Goal: Task Accomplishment & Management: Manage account settings

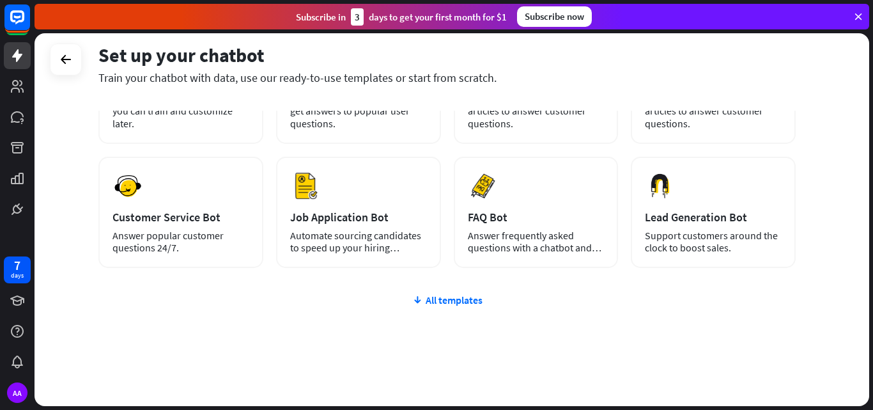
scroll to position [156, 0]
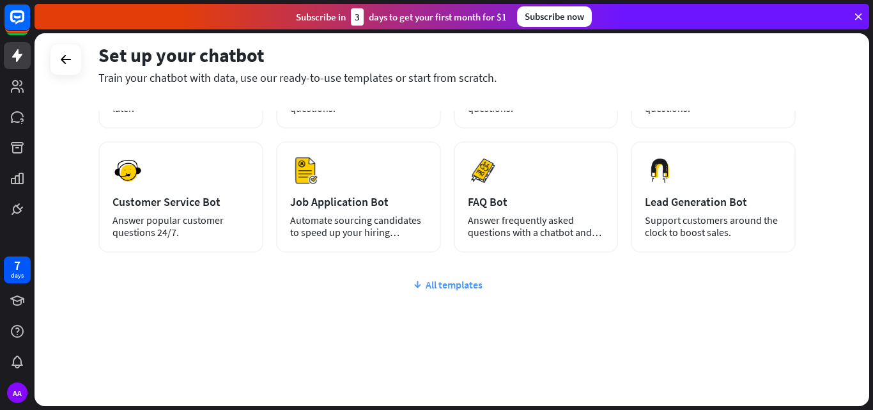
click at [451, 281] on div "All templates" at bounding box center [447, 284] width 698 height 13
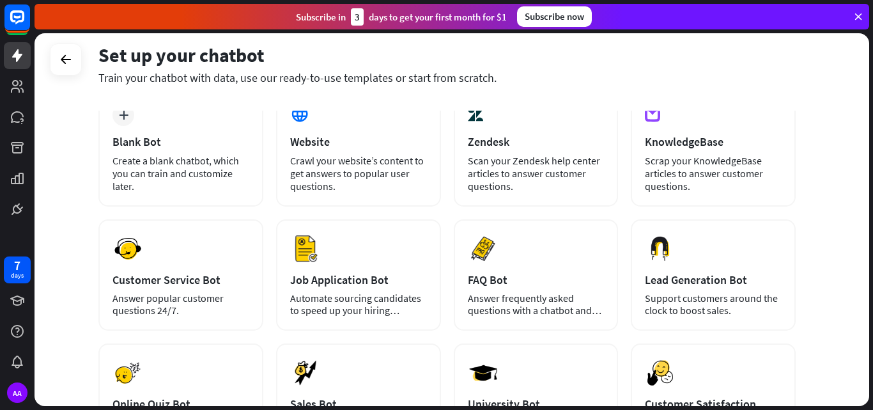
scroll to position [38, 0]
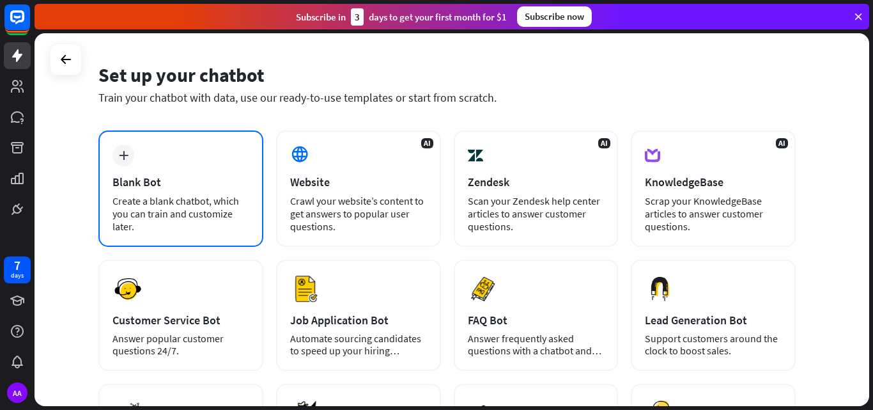
click at [162, 148] on div "plus Blank Bot Create a blank chatbot, which you can train and customize later." at bounding box center [180, 188] width 165 height 116
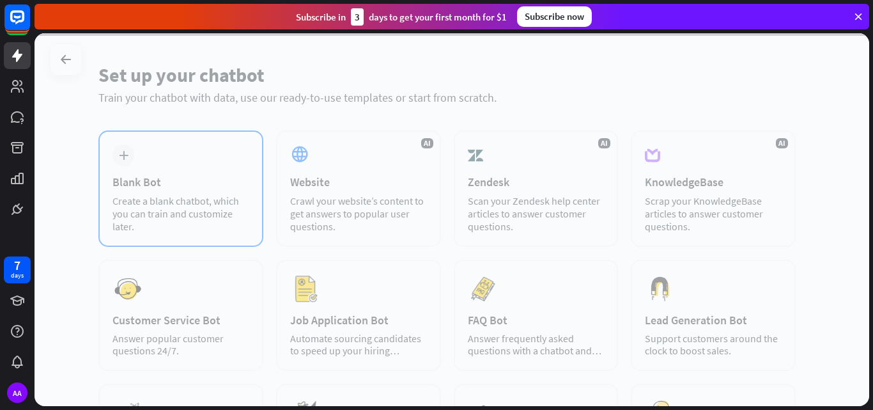
click at [162, 148] on div at bounding box center [452, 219] width 835 height 373
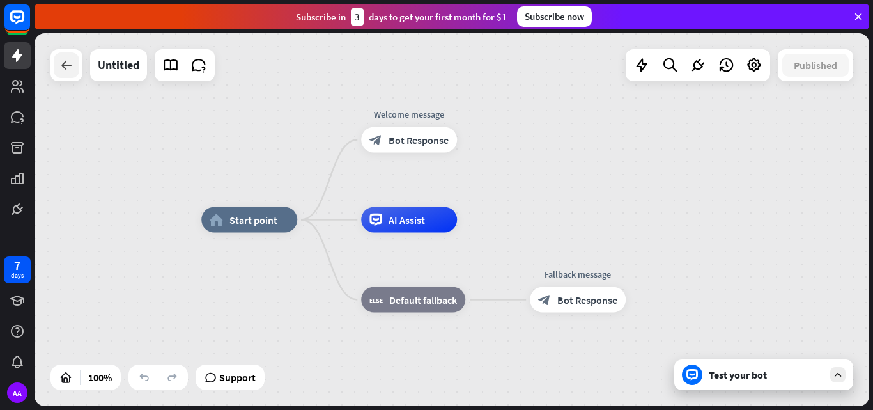
click at [74, 66] on icon at bounding box center [66, 65] width 15 height 15
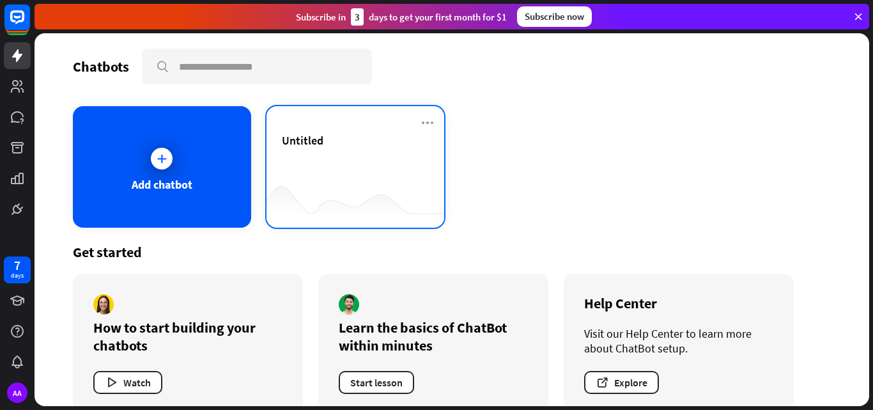
click at [374, 148] on div "Untitled" at bounding box center [356, 155] width 148 height 45
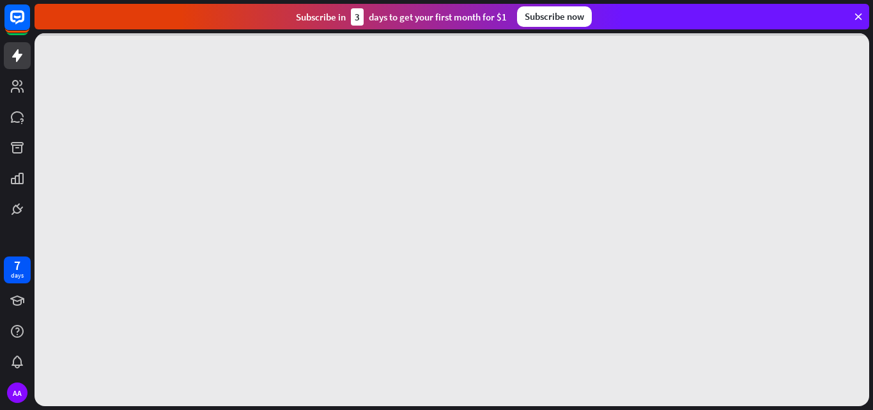
click at [374, 148] on div at bounding box center [452, 219] width 835 height 373
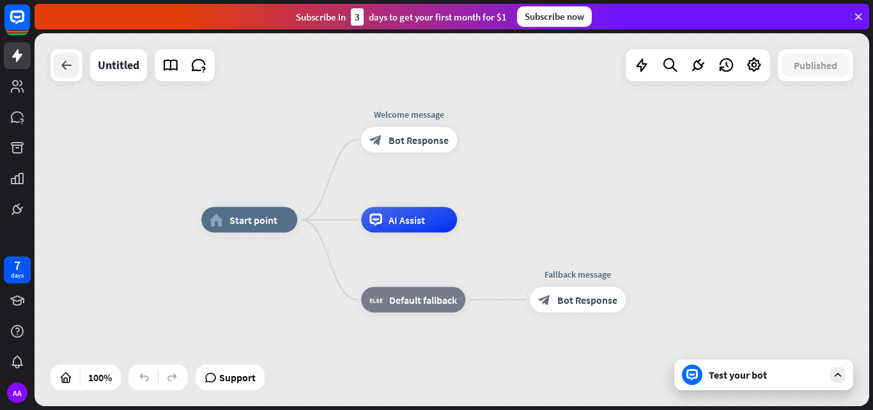
click at [66, 65] on icon at bounding box center [66, 65] width 15 height 15
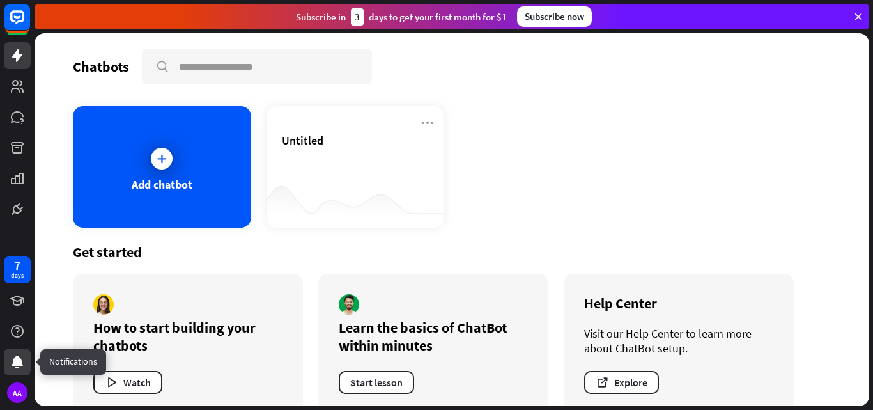
click at [11, 357] on icon at bounding box center [17, 361] width 15 height 15
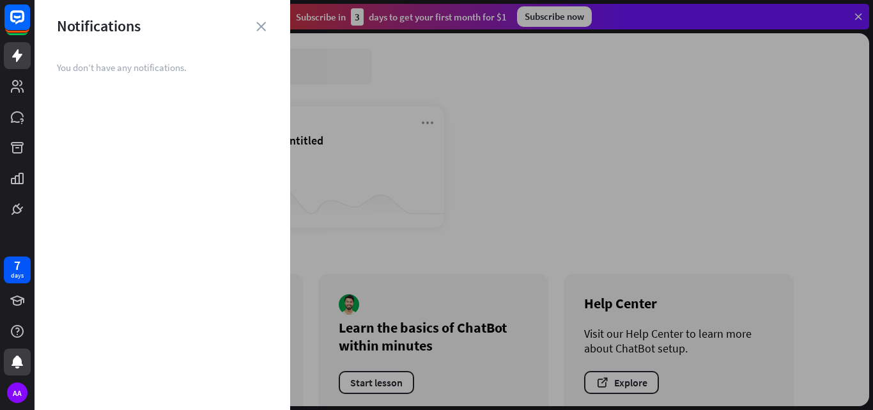
click at [270, 23] on div "Notifications" at bounding box center [163, 26] width 256 height 20
click at [265, 23] on icon "close" at bounding box center [261, 27] width 10 height 10
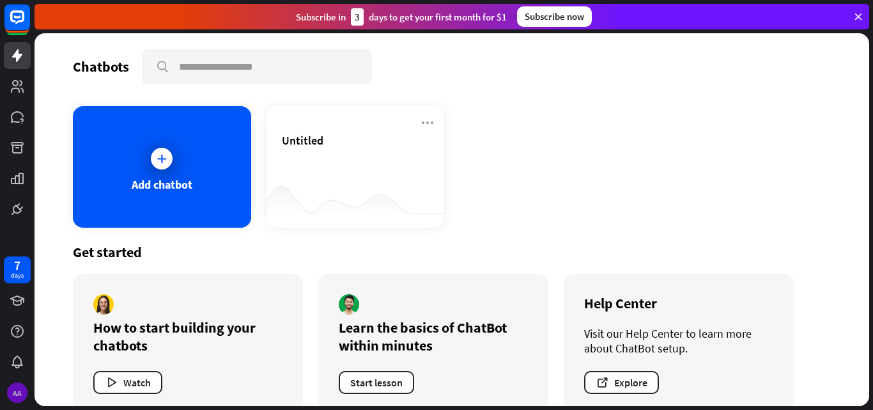
click at [15, 400] on div "AA" at bounding box center [17, 392] width 20 height 20
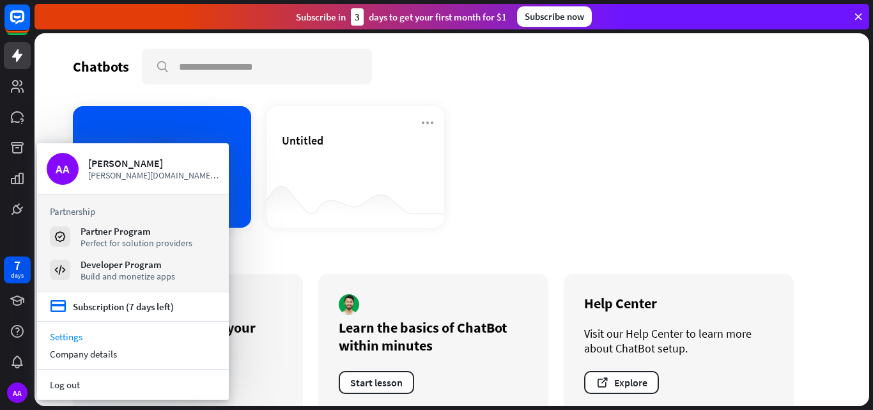
click at [130, 331] on link "Settings" at bounding box center [133, 336] width 192 height 17
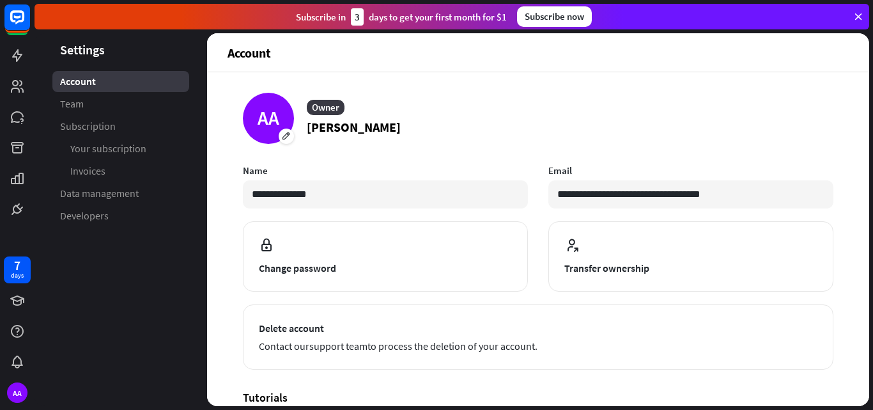
click at [2, 403] on div "7 days AA" at bounding box center [17, 329] width 35 height 153
click at [16, 384] on div "AA" at bounding box center [17, 392] width 20 height 20
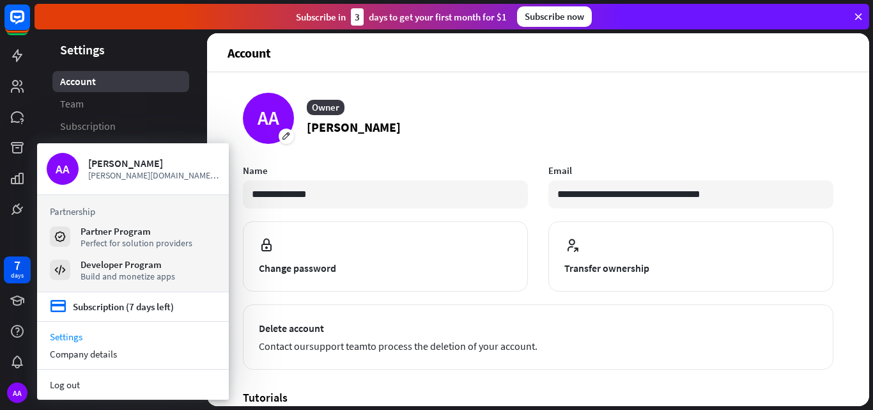
click at [355, 383] on div "**********" at bounding box center [538, 299] width 591 height 412
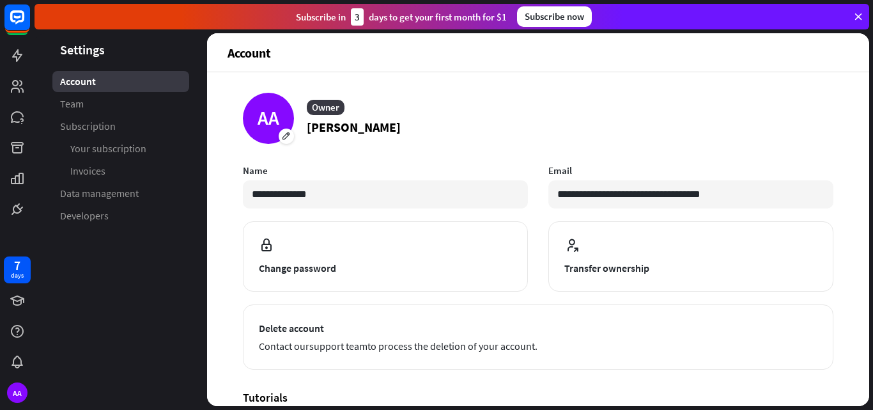
click at [355, 383] on div "**********" at bounding box center [538, 299] width 591 height 412
click at [137, 86] on div "Account" at bounding box center [120, 81] width 137 height 21
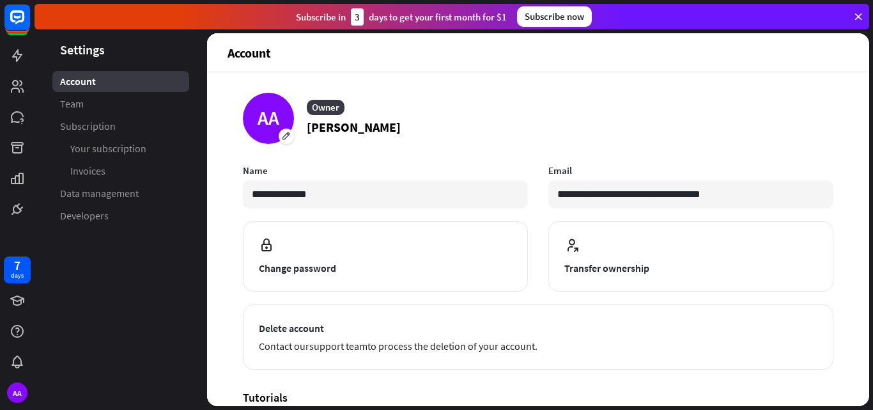
click at [66, 56] on header "Settings" at bounding box center [121, 49] width 173 height 17
click at [95, 52] on header "Settings" at bounding box center [121, 49] width 173 height 17
click at [27, 298] on link at bounding box center [17, 300] width 27 height 27
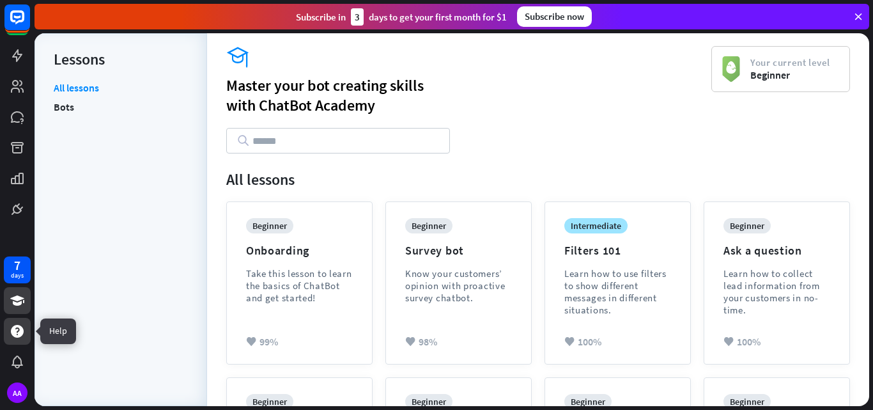
click at [22, 336] on icon at bounding box center [17, 331] width 13 height 13
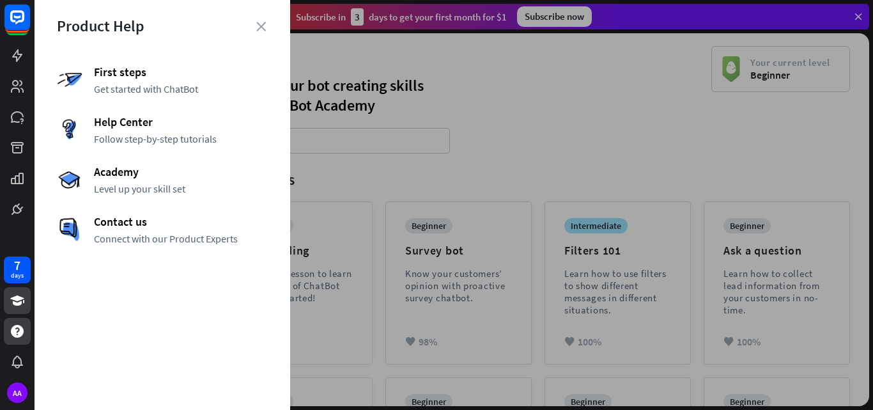
click at [260, 21] on div "Product Help" at bounding box center [162, 26] width 211 height 20
click at [263, 26] on icon "close" at bounding box center [261, 27] width 10 height 10
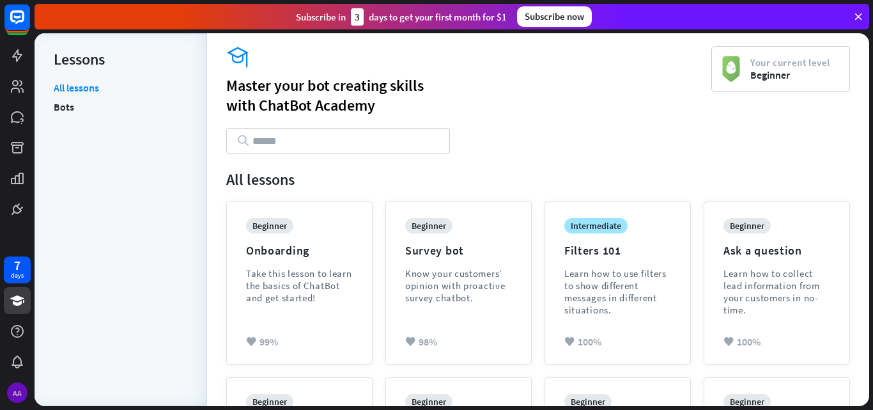
click at [19, 400] on div "AA" at bounding box center [17, 392] width 20 height 20
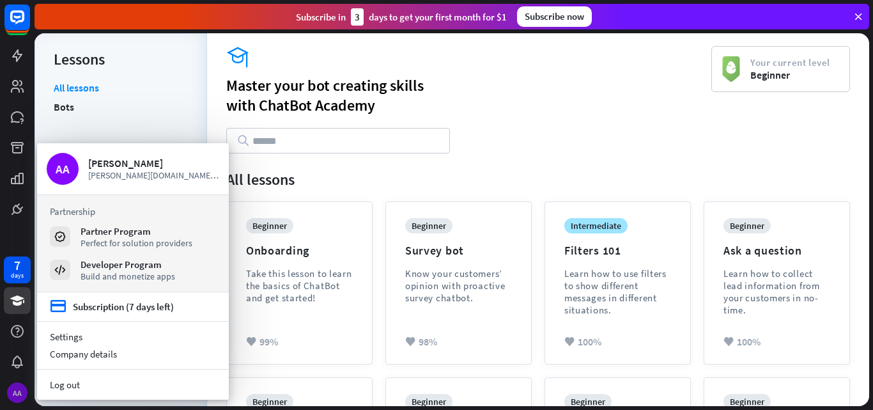
click at [19, 400] on div "AA" at bounding box center [17, 392] width 20 height 20
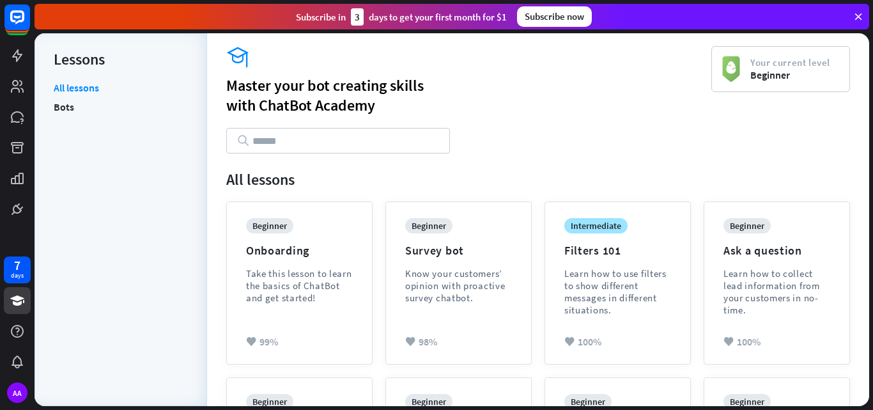
click at [33, 387] on div "7 days AA" at bounding box center [17, 329] width 35 height 153
click at [12, 388] on div "AA" at bounding box center [17, 392] width 20 height 20
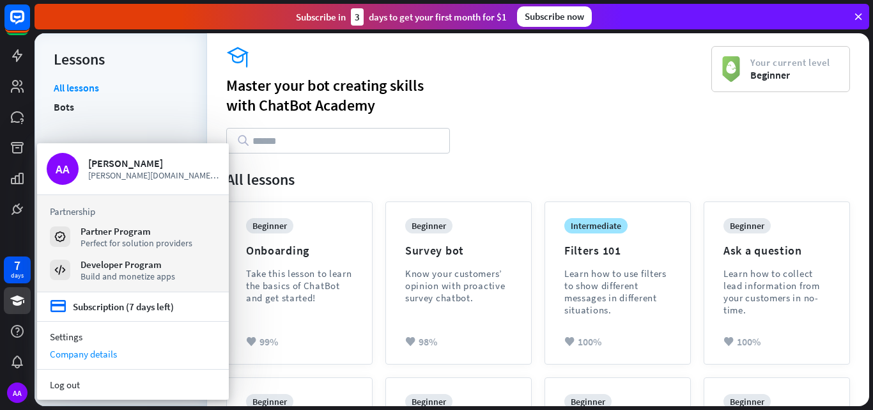
click at [134, 349] on div "Company details" at bounding box center [133, 353] width 192 height 17
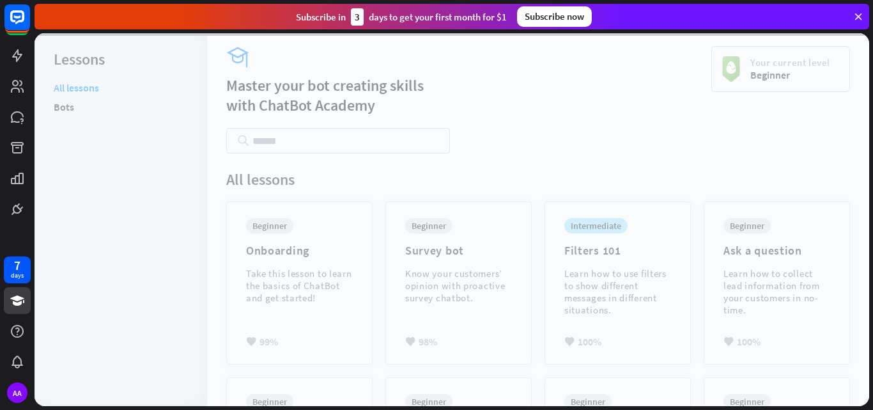
click at [134, 349] on div at bounding box center [452, 219] width 835 height 373
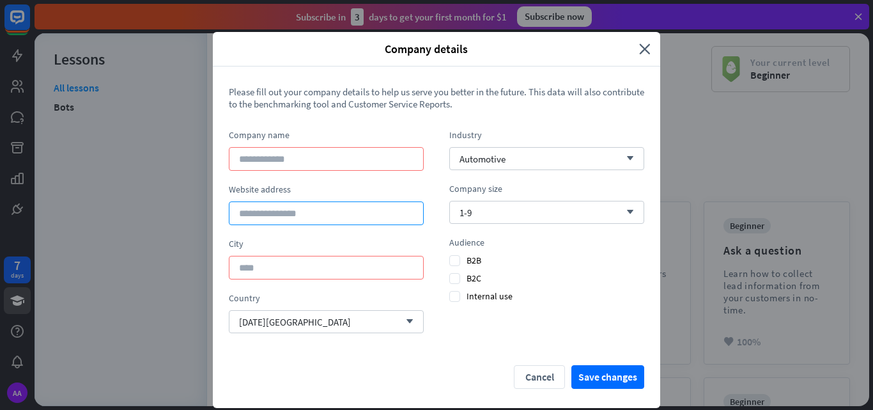
click at [314, 216] on input at bounding box center [326, 213] width 195 height 24
click at [639, 49] on icon "close" at bounding box center [645, 49] width 12 height 15
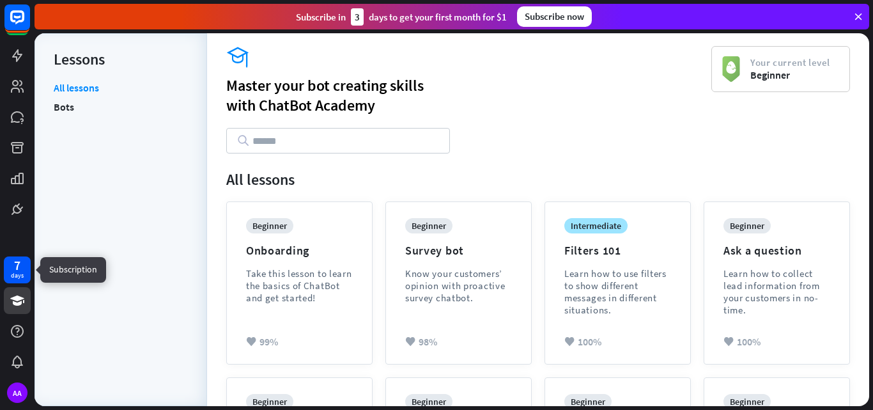
click at [10, 269] on div "7 days" at bounding box center [17, 269] width 27 height 27
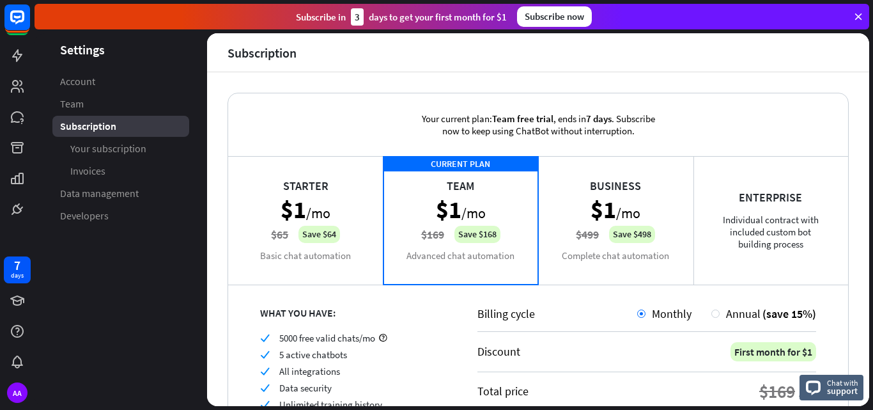
click at [72, 51] on header "Settings" at bounding box center [121, 49] width 173 height 17
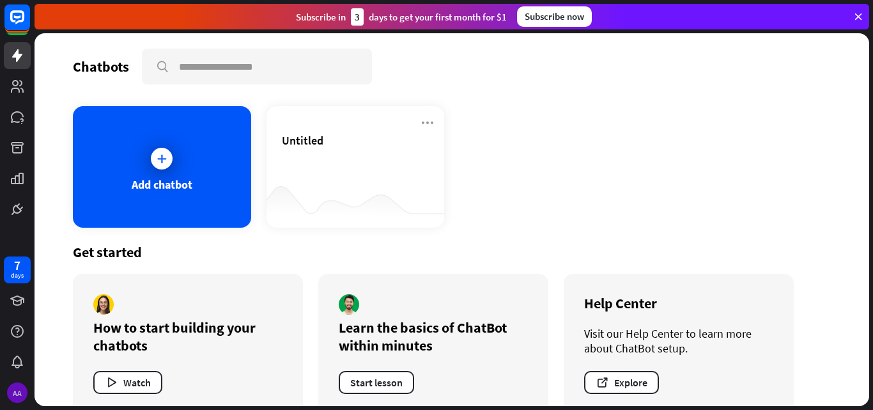
click at [17, 393] on div "AA" at bounding box center [17, 392] width 20 height 20
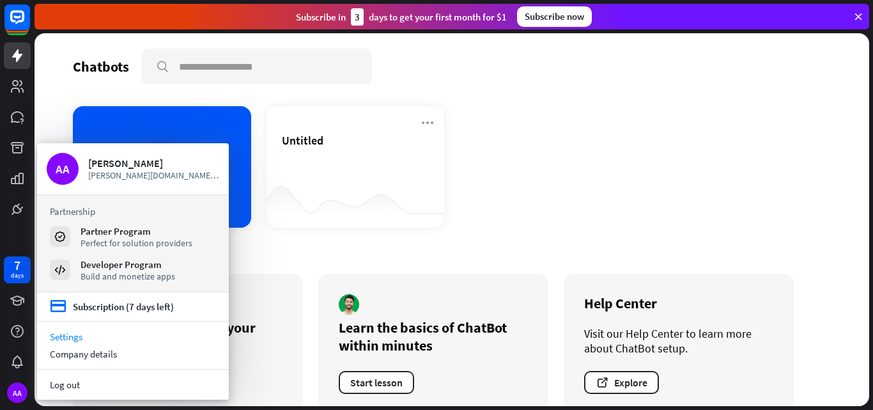
click at [120, 342] on link "Settings" at bounding box center [133, 336] width 192 height 17
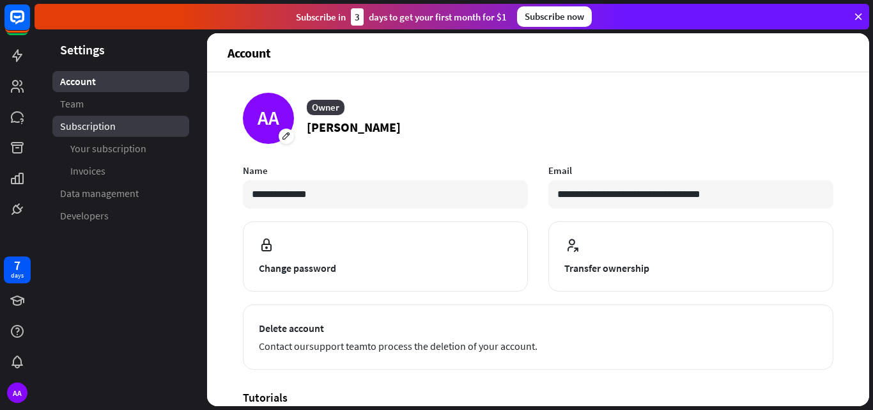
click at [111, 126] on span "Subscription" at bounding box center [88, 126] width 56 height 13
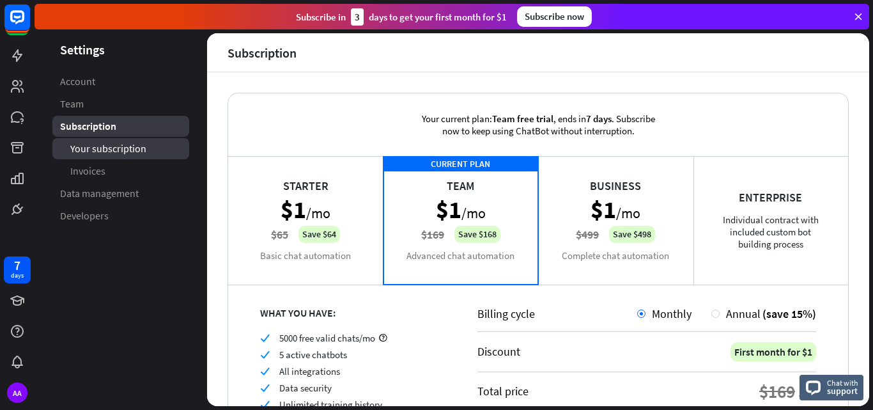
click at [126, 149] on span "Your subscription" at bounding box center [108, 148] width 76 height 13
click at [126, 149] on span "Your subscription" at bounding box center [108, 148] width 77 height 13
click at [158, 153] on div "Your subscription" at bounding box center [120, 148] width 137 height 21
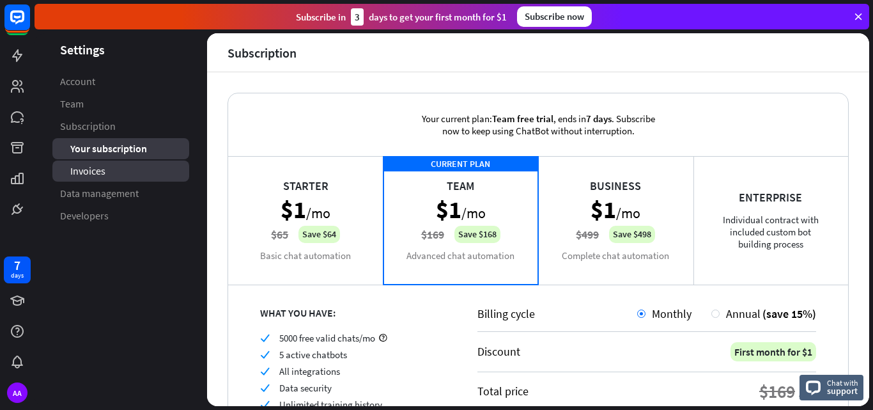
click at [143, 175] on link "Invoices" at bounding box center [120, 170] width 137 height 21
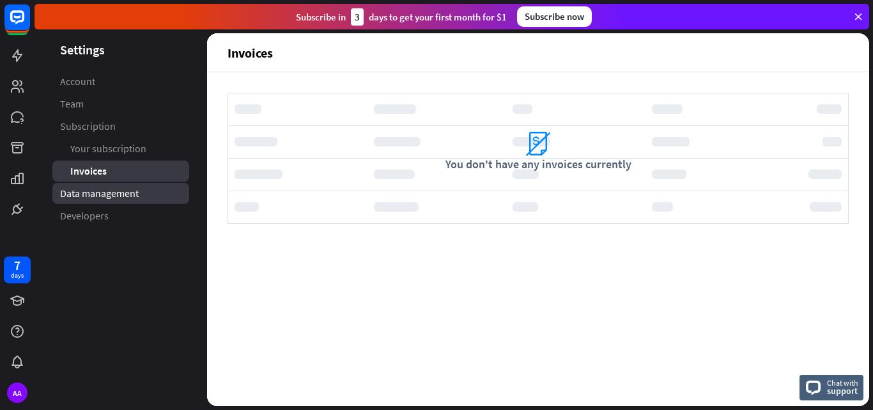
click at [149, 196] on link "Data management" at bounding box center [120, 193] width 137 height 21
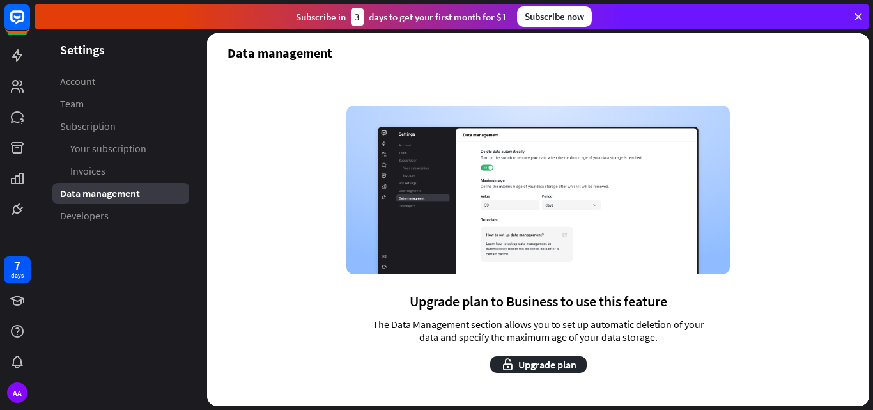
click at [149, 196] on div "Data management" at bounding box center [120, 193] width 137 height 21
click at [150, 218] on link "Developers" at bounding box center [120, 215] width 137 height 21
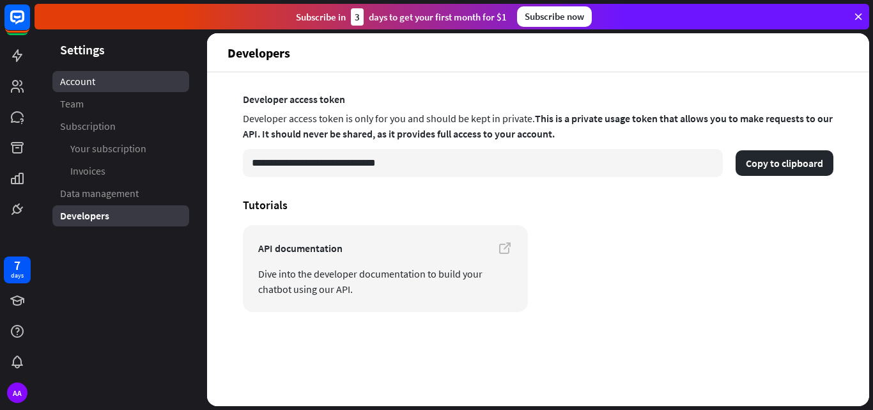
click at [117, 83] on link "Account" at bounding box center [120, 81] width 137 height 21
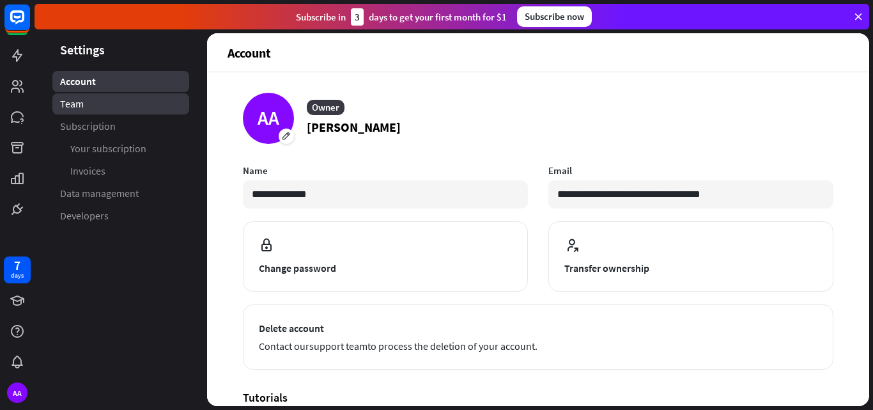
click at [116, 111] on link "Team" at bounding box center [120, 103] width 137 height 21
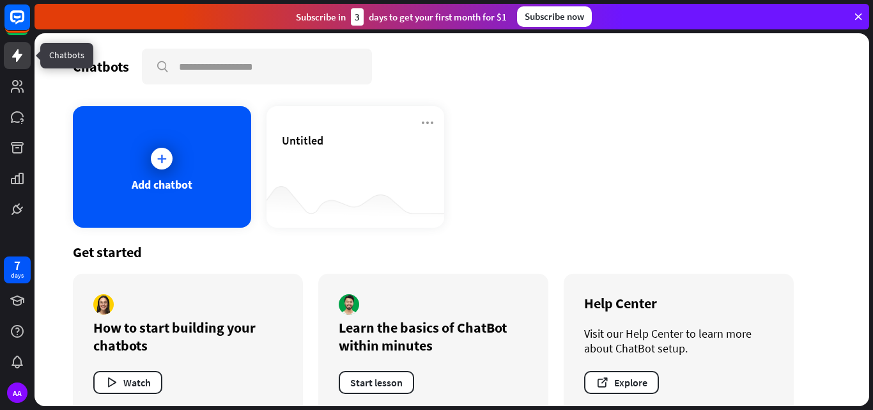
click at [12, 58] on icon at bounding box center [17, 55] width 15 height 15
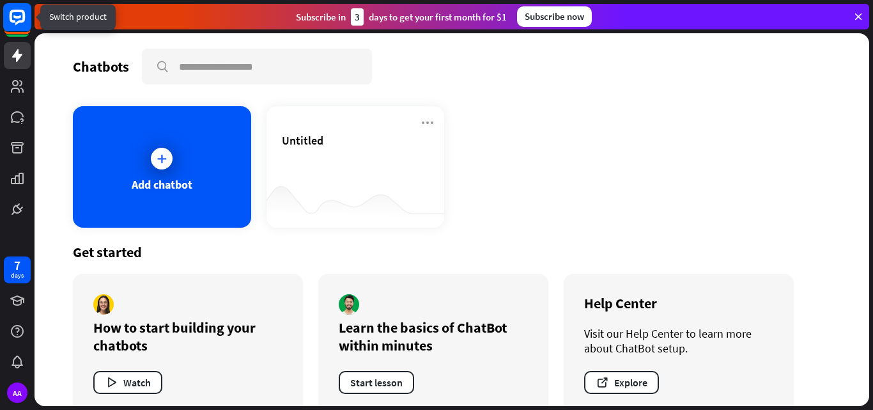
click at [12, 15] on icon at bounding box center [17, 17] width 15 height 15
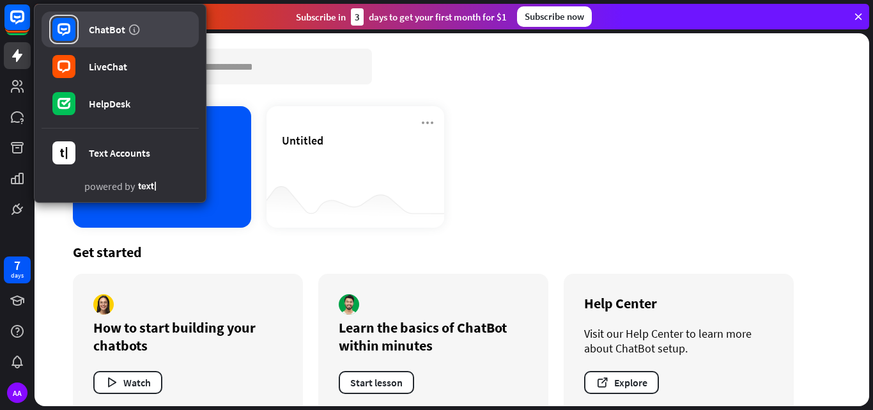
click at [140, 35] on link "ChatBot" at bounding box center [120, 30] width 157 height 36
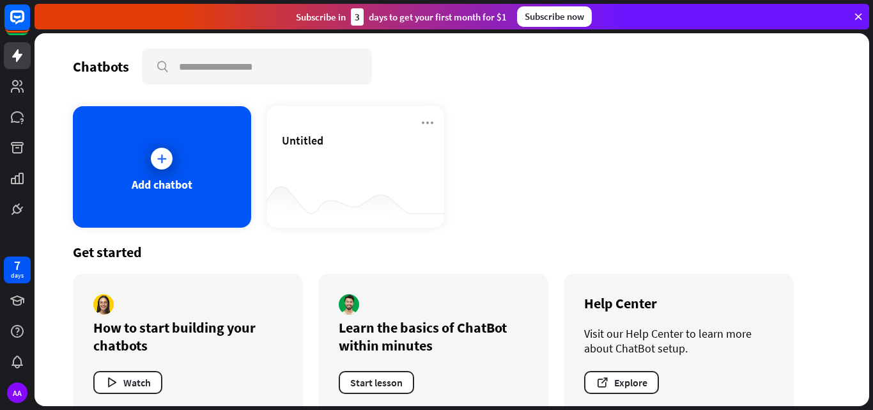
click at [140, 35] on link "ChatBot" at bounding box center [92, 25] width 132 height 30
